Goal: Transaction & Acquisition: Purchase product/service

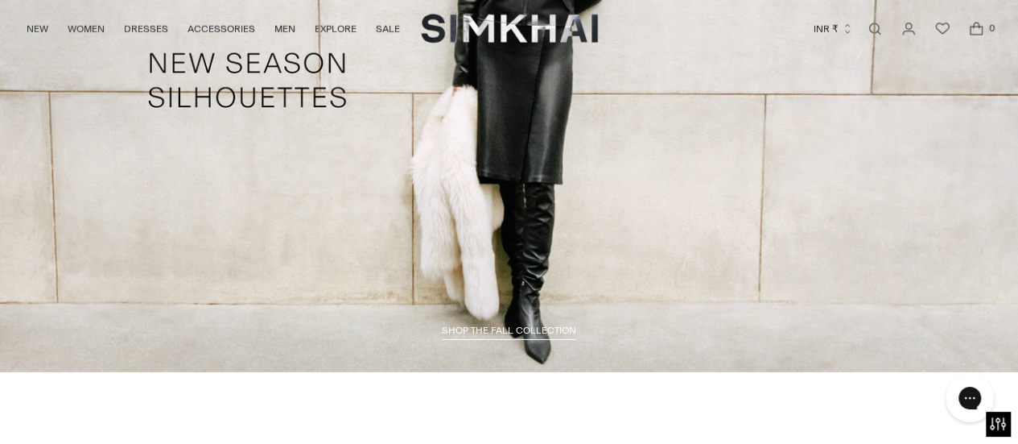
scroll to position [2346, 0]
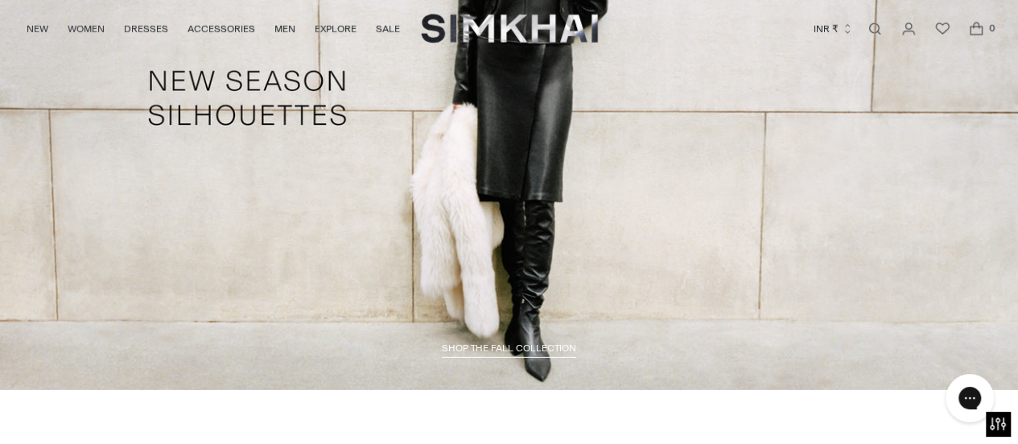
click at [484, 353] on span "SHOP THE FALL COLLECTION" at bounding box center [509, 347] width 134 height 11
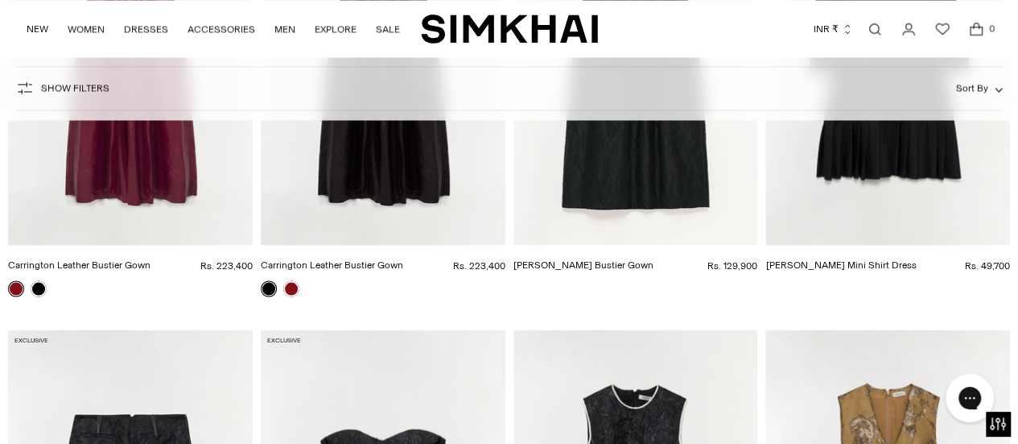
scroll to position [7552, 0]
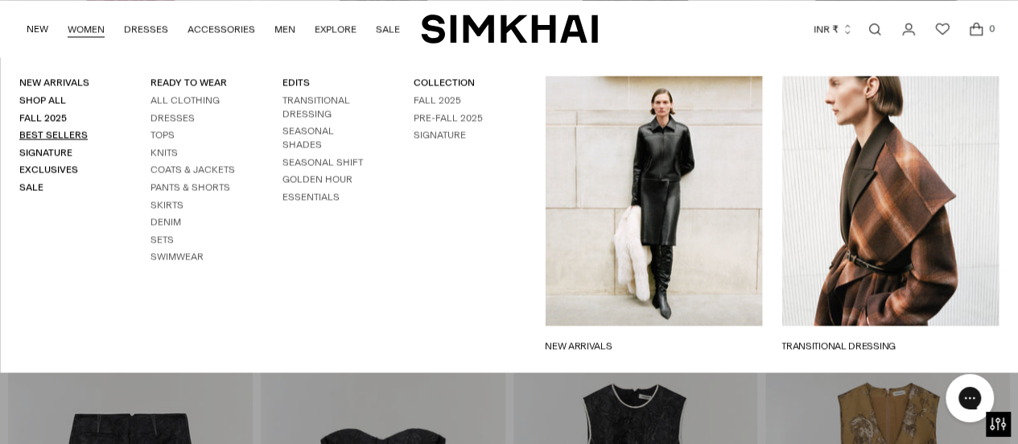
click at [45, 131] on link "Best Sellers" at bounding box center [53, 134] width 68 height 11
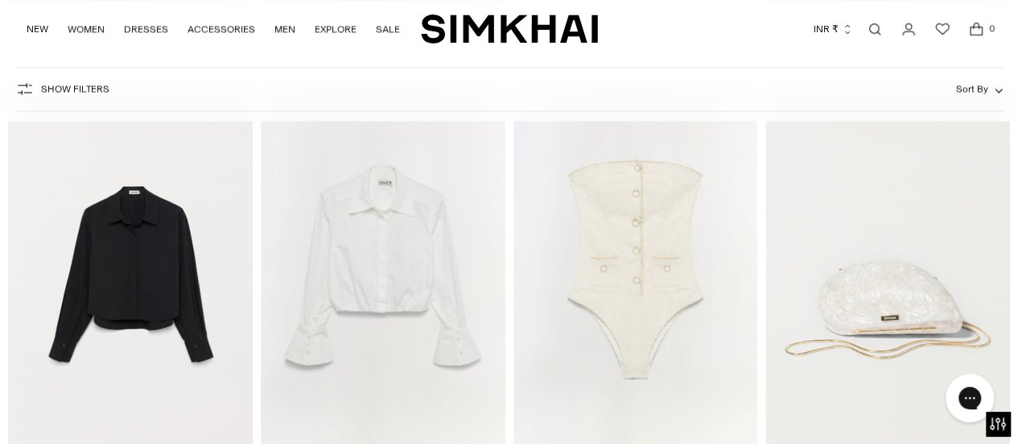
scroll to position [7389, 0]
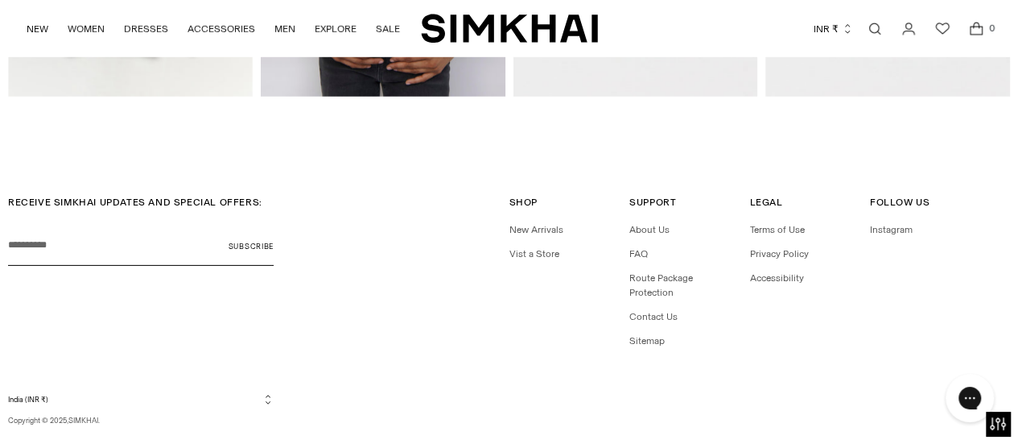
scroll to position [2438, 0]
